Goal: Complete application form

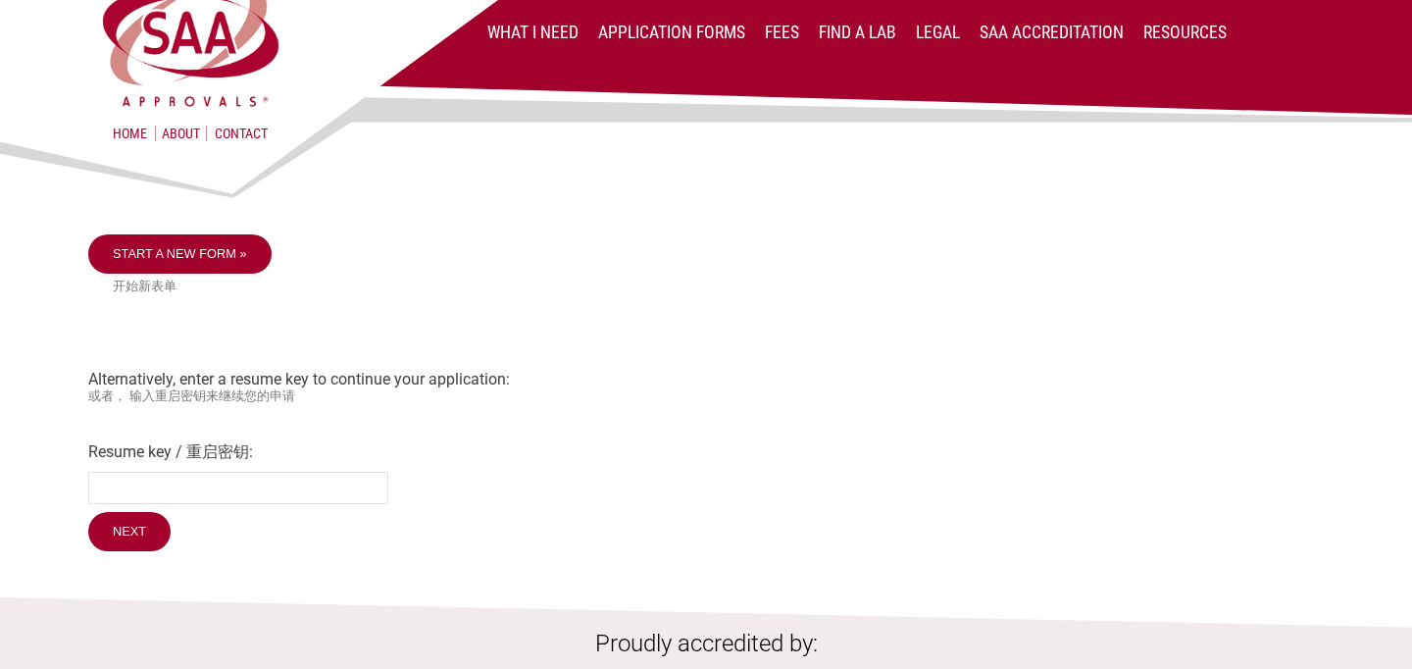
scroll to position [35, 0]
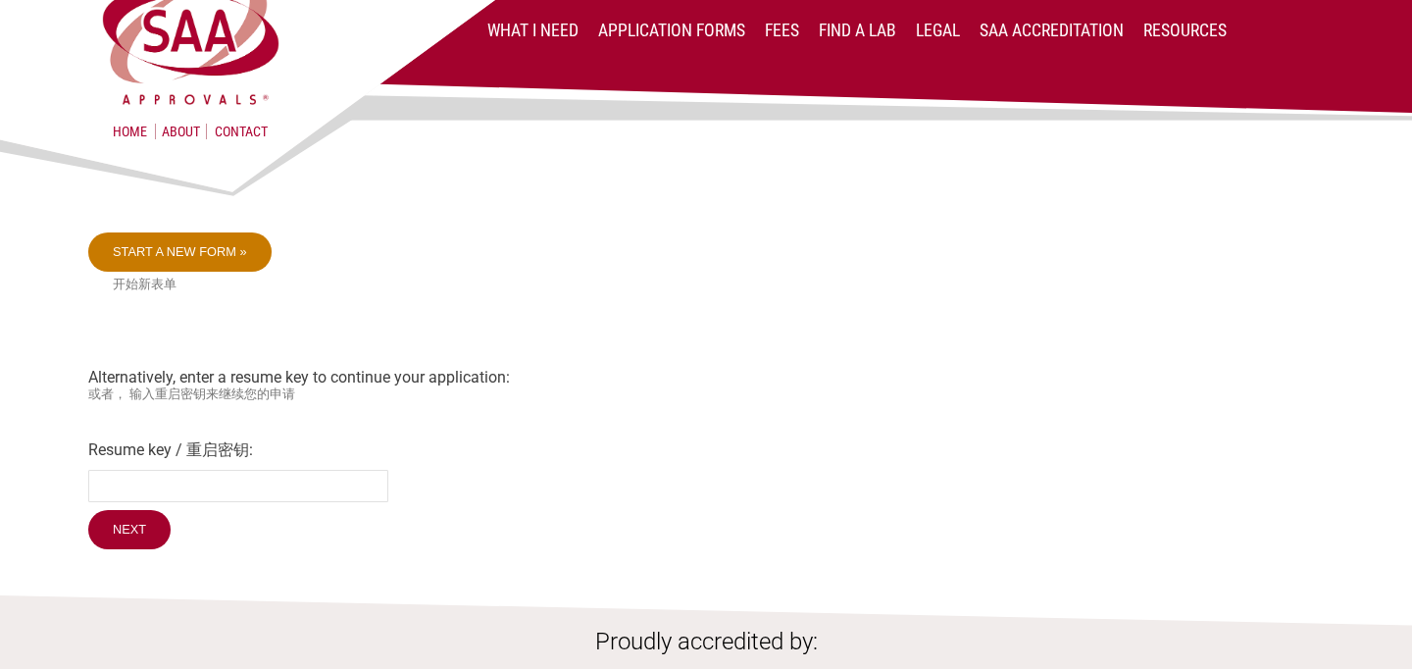
click at [245, 248] on link "Start a new form »" at bounding box center [179, 251] width 183 height 39
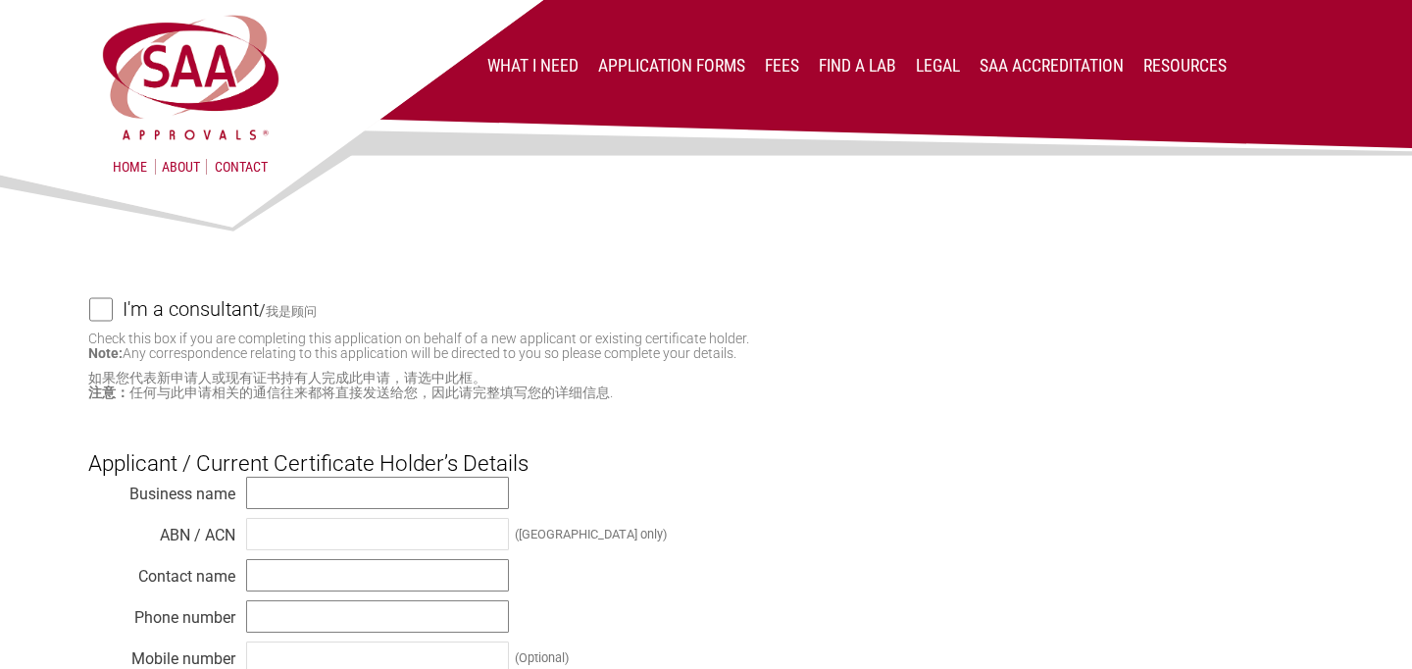
click at [52, 12] on img at bounding box center [706, 118] width 1412 height 237
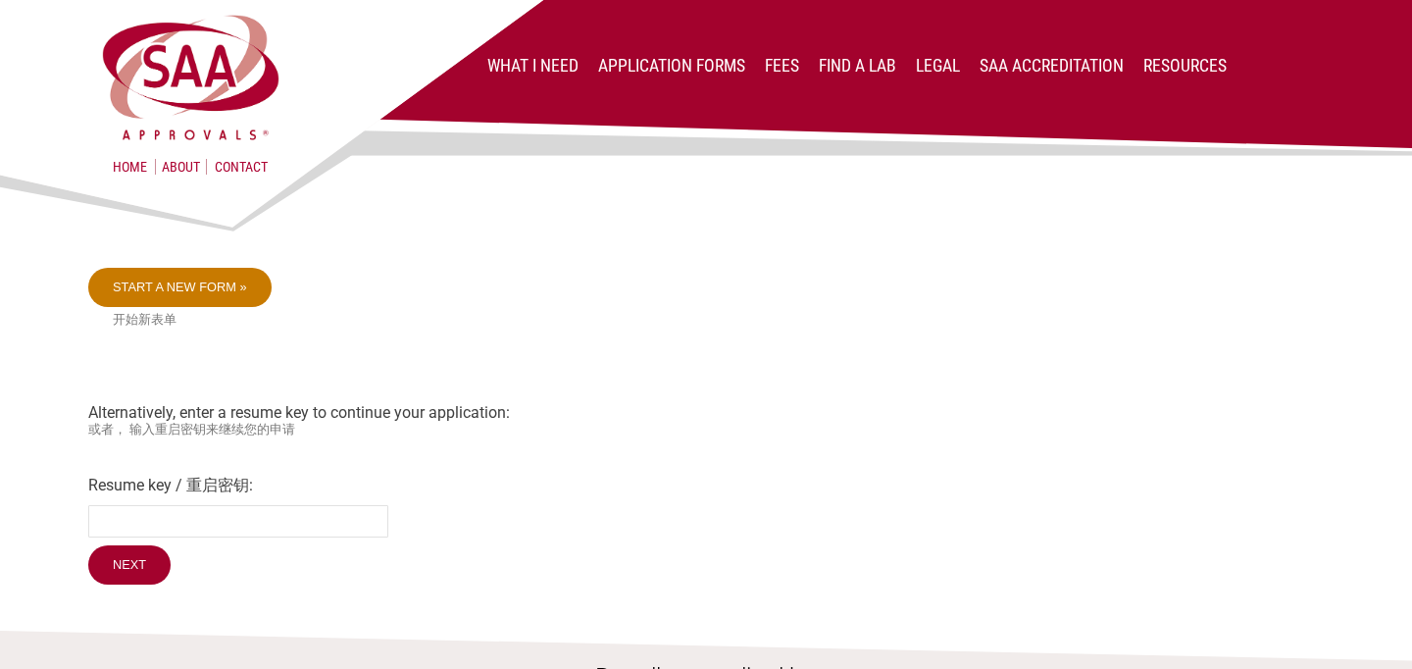
click at [208, 288] on link "Start a new form »" at bounding box center [179, 287] width 183 height 39
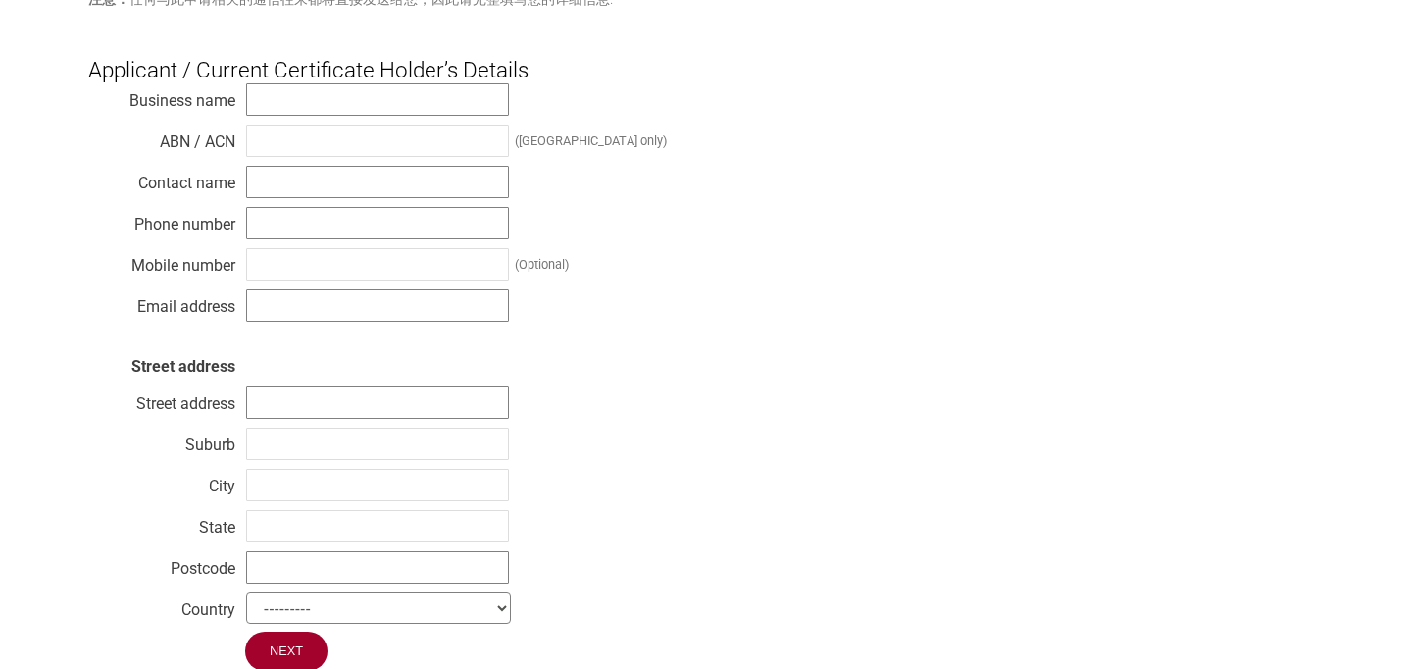
scroll to position [386, 0]
